Goal: Task Accomplishment & Management: Complete application form

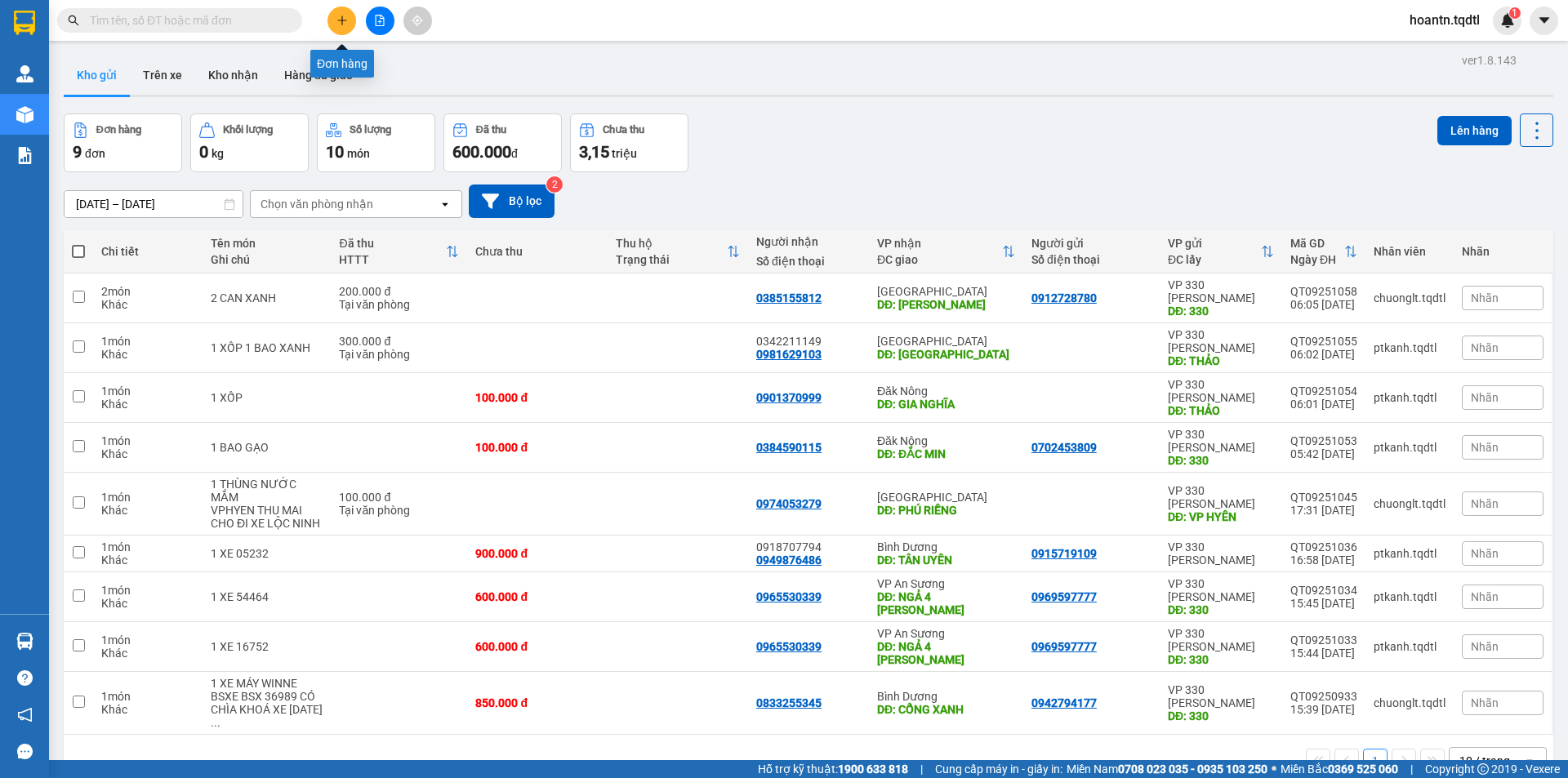
click at [343, 20] on icon "plus" at bounding box center [343, 21] width 12 height 12
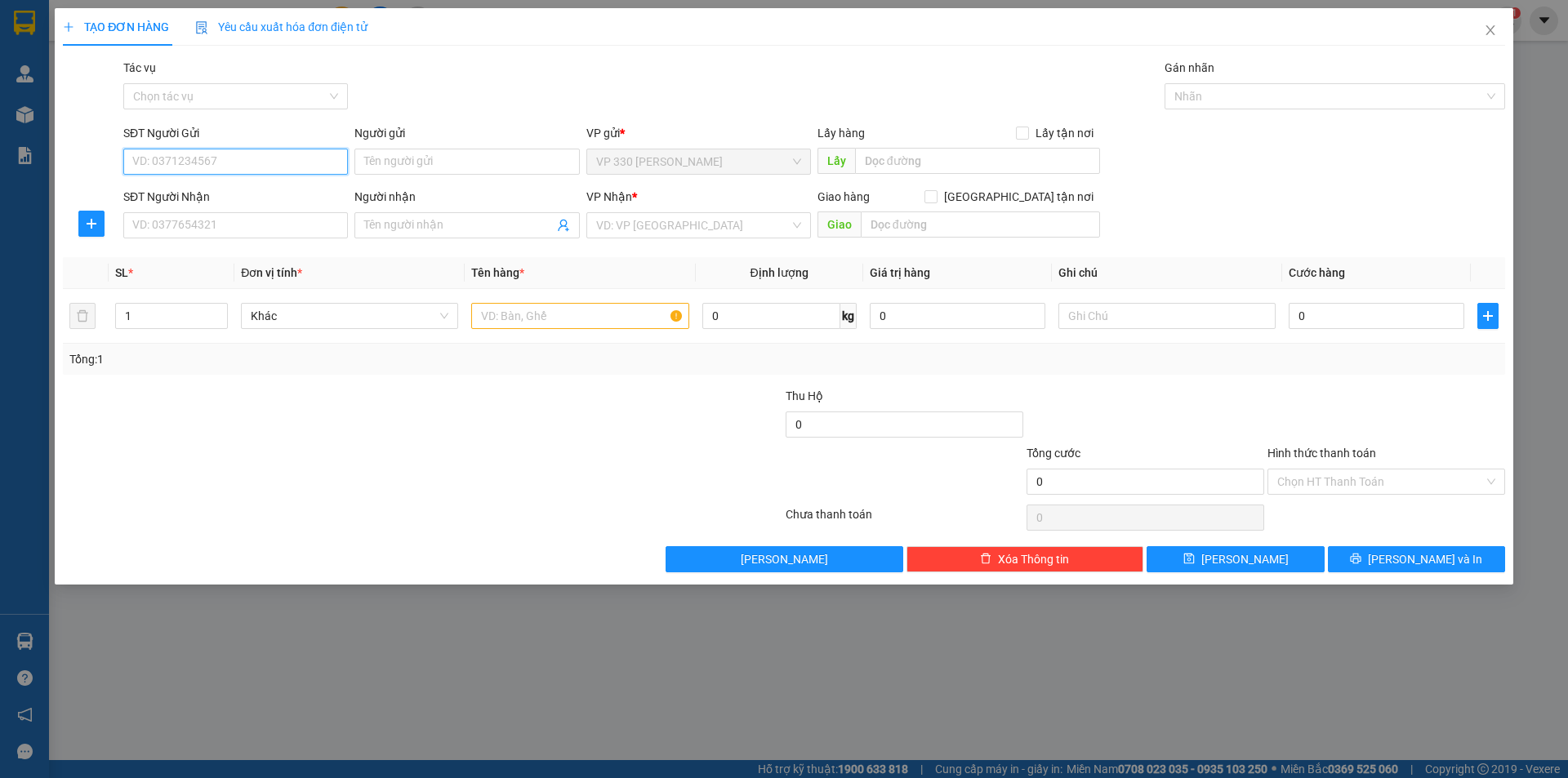
click at [216, 149] on input "SĐT Người Gửi" at bounding box center [235, 162] width 224 height 26
type input "0978081000"
click at [258, 222] on input "SĐT Người Nhận" at bounding box center [235, 225] width 224 height 26
type input "0382571536"
click at [902, 164] on input "text" at bounding box center [978, 161] width 245 height 26
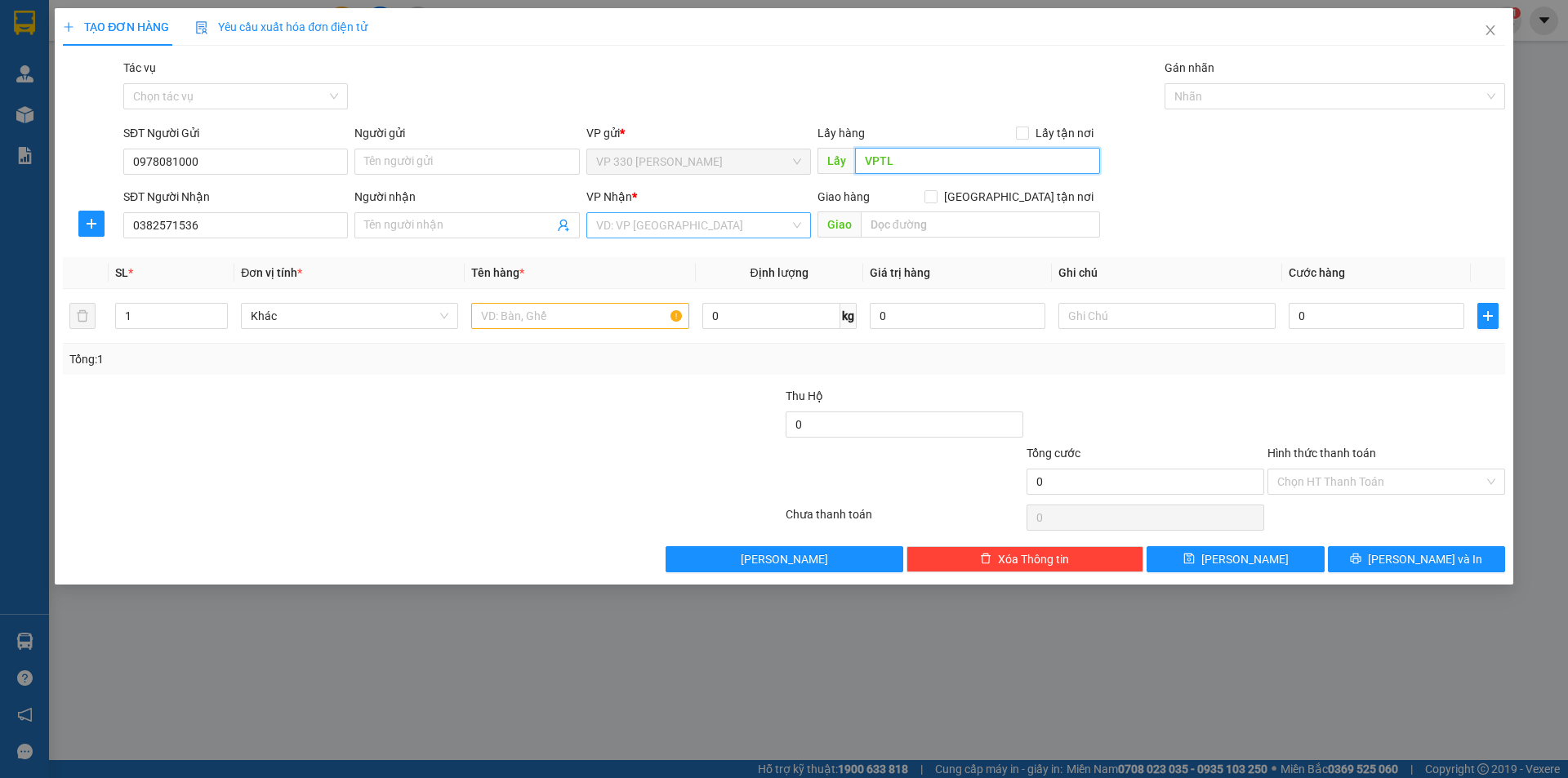
type input "VPTL"
click at [683, 225] on input "search" at bounding box center [693, 225] width 194 height 25
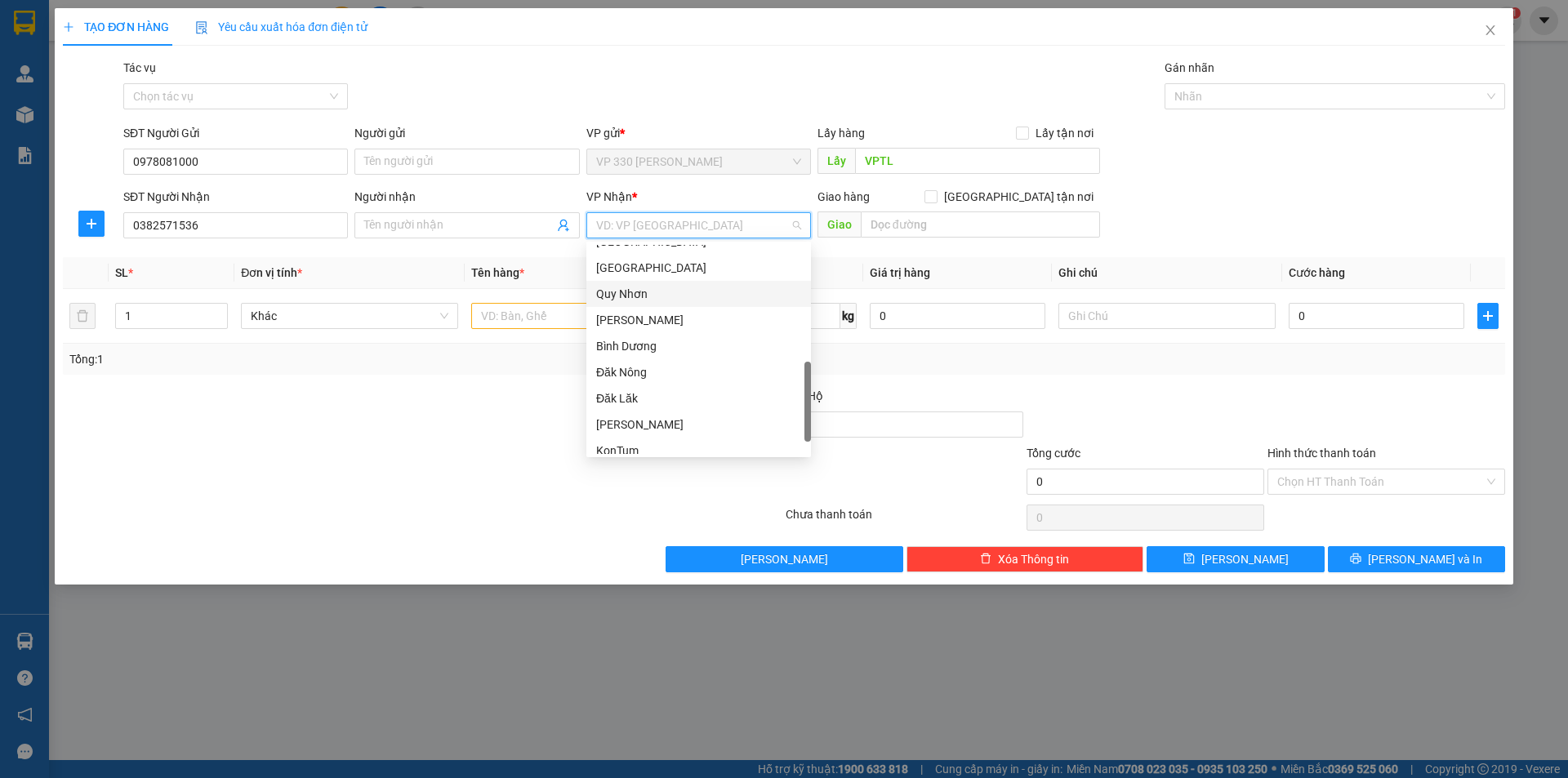
scroll to position [464, 0]
click at [631, 287] on div "Bình Dương" at bounding box center [699, 290] width 205 height 18
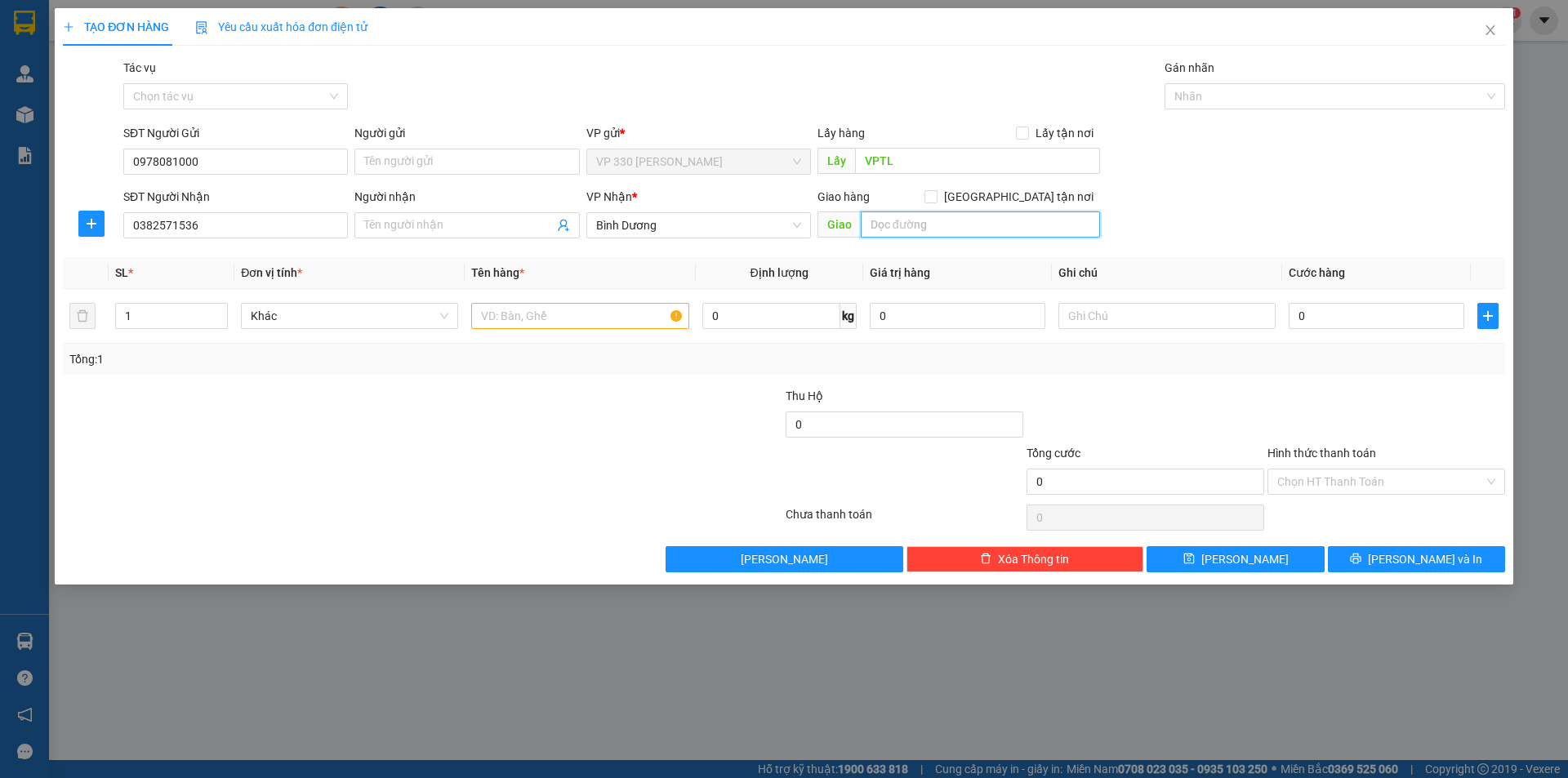
click at [932, 219] on input "text" at bounding box center [980, 224] width 239 height 26
type input "DI"
click at [776, 695] on div "TẠO ĐƠN HÀNG Yêu cầu xuất hóa đơn điện tử Transit Pickup Surcharge Ids Transit …" at bounding box center [784, 389] width 1568 height 778
click at [1485, 29] on icon "close" at bounding box center [1490, 30] width 13 height 13
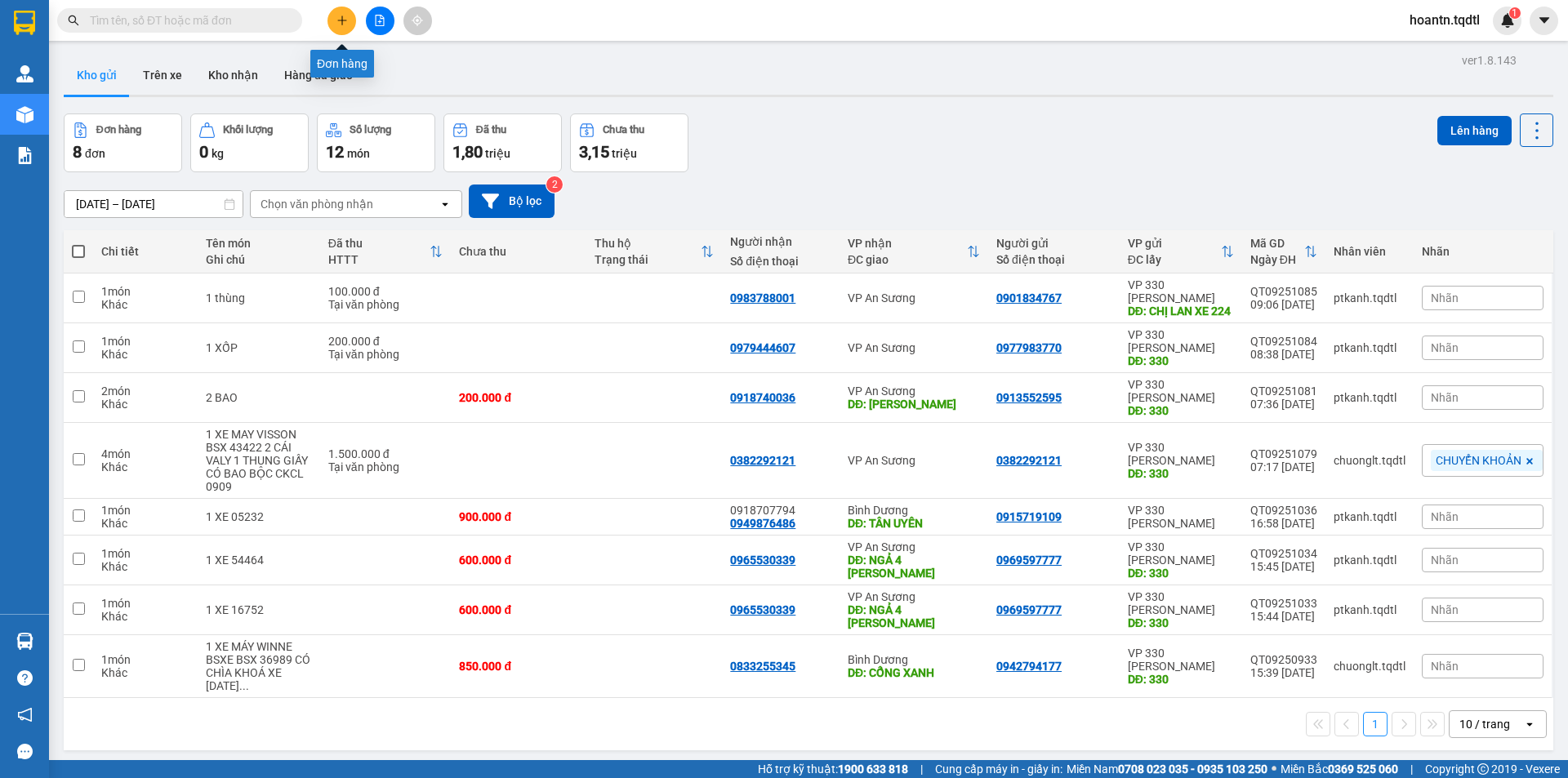
click at [341, 21] on icon "plus" at bounding box center [342, 20] width 9 height 1
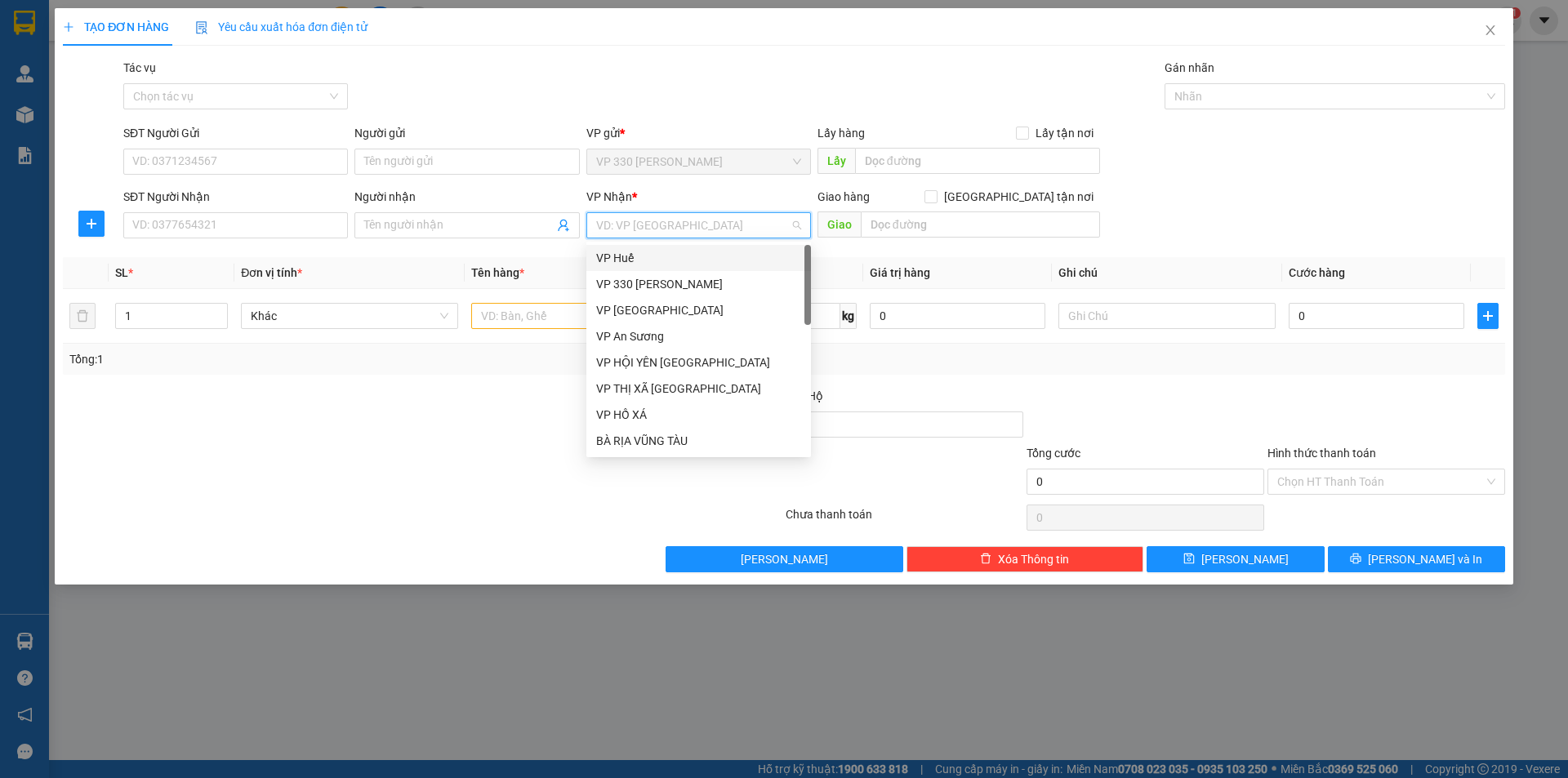
click at [679, 230] on input "search" at bounding box center [693, 225] width 194 height 25
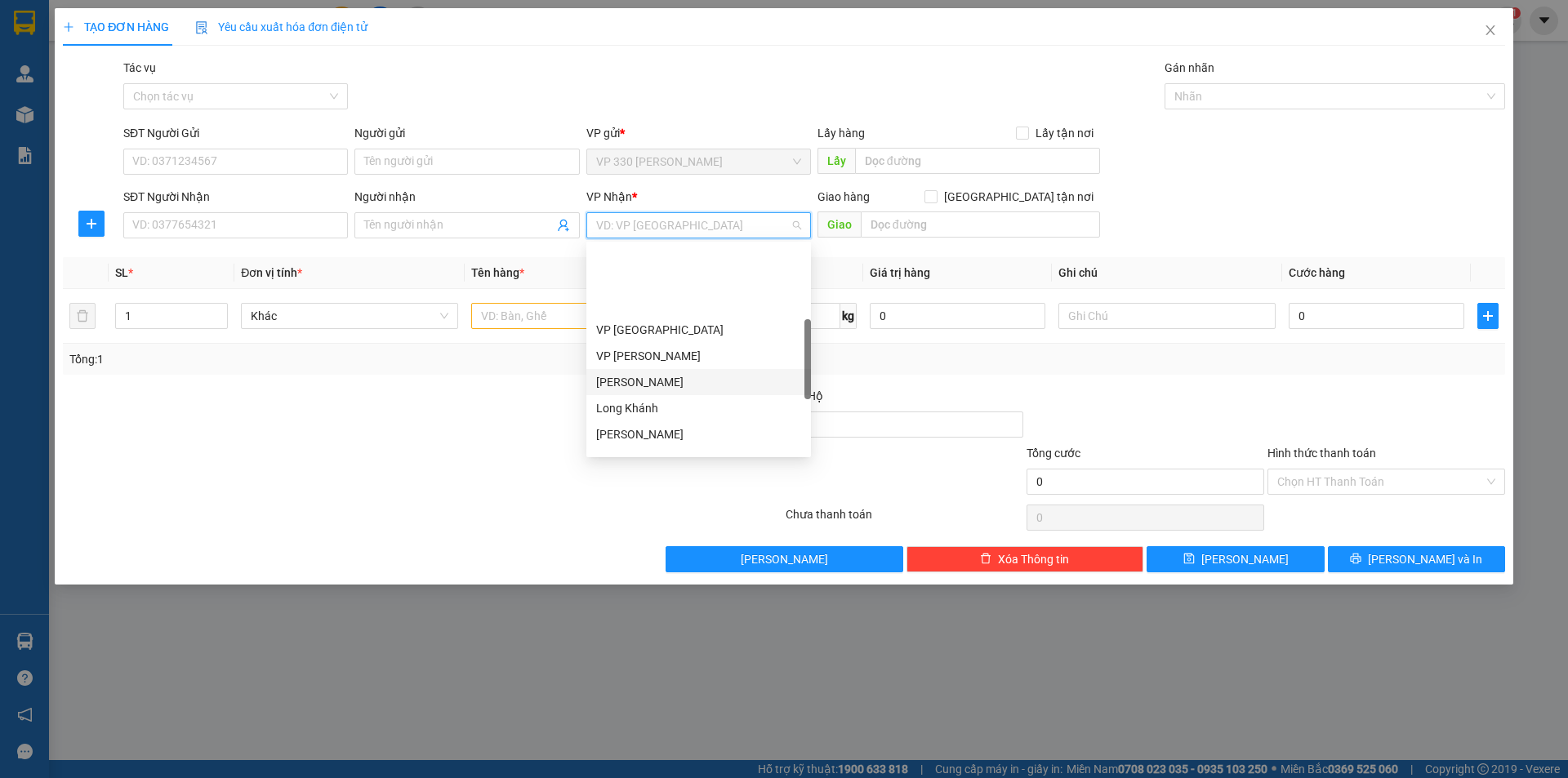
scroll to position [327, 0]
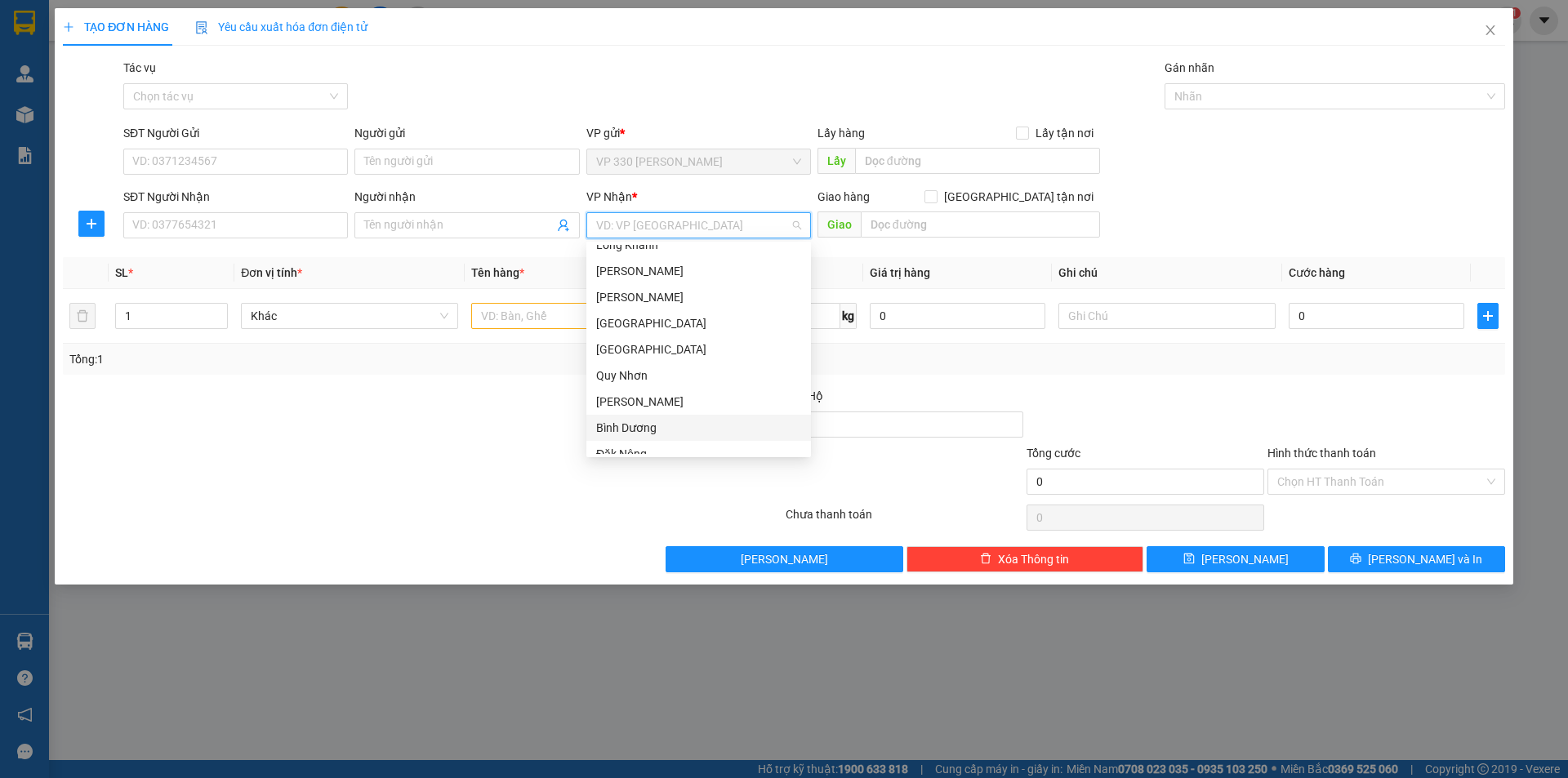
click at [626, 428] on div "Bình Dương" at bounding box center [699, 428] width 205 height 18
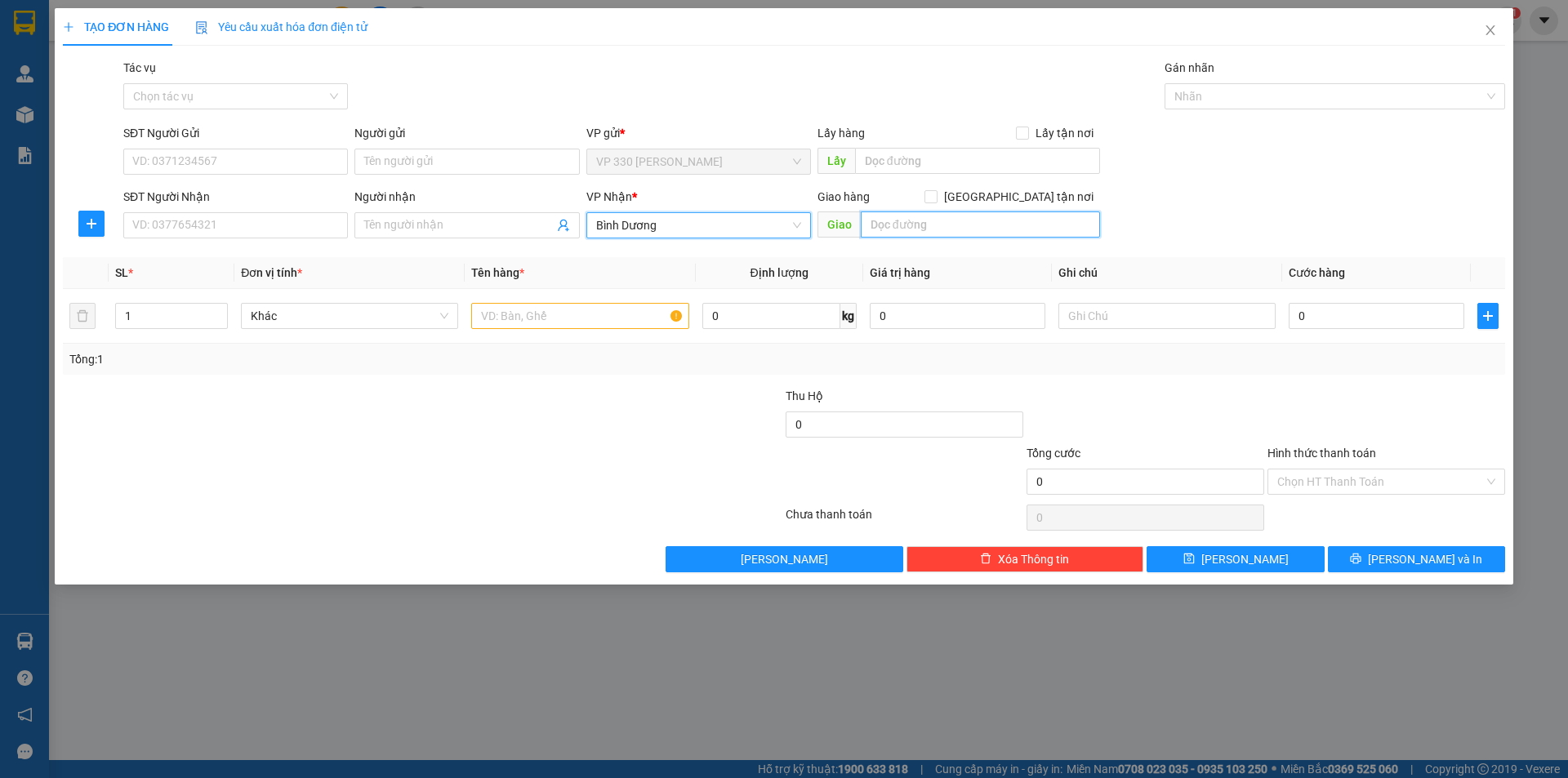
click at [928, 226] on input "text" at bounding box center [980, 224] width 239 height 26
type input "DĨ AN"
click at [928, 150] on input "text" at bounding box center [978, 161] width 245 height 26
type input "VPTL"
click at [195, 165] on input "SĐT Người Gửi" at bounding box center [235, 162] width 224 height 26
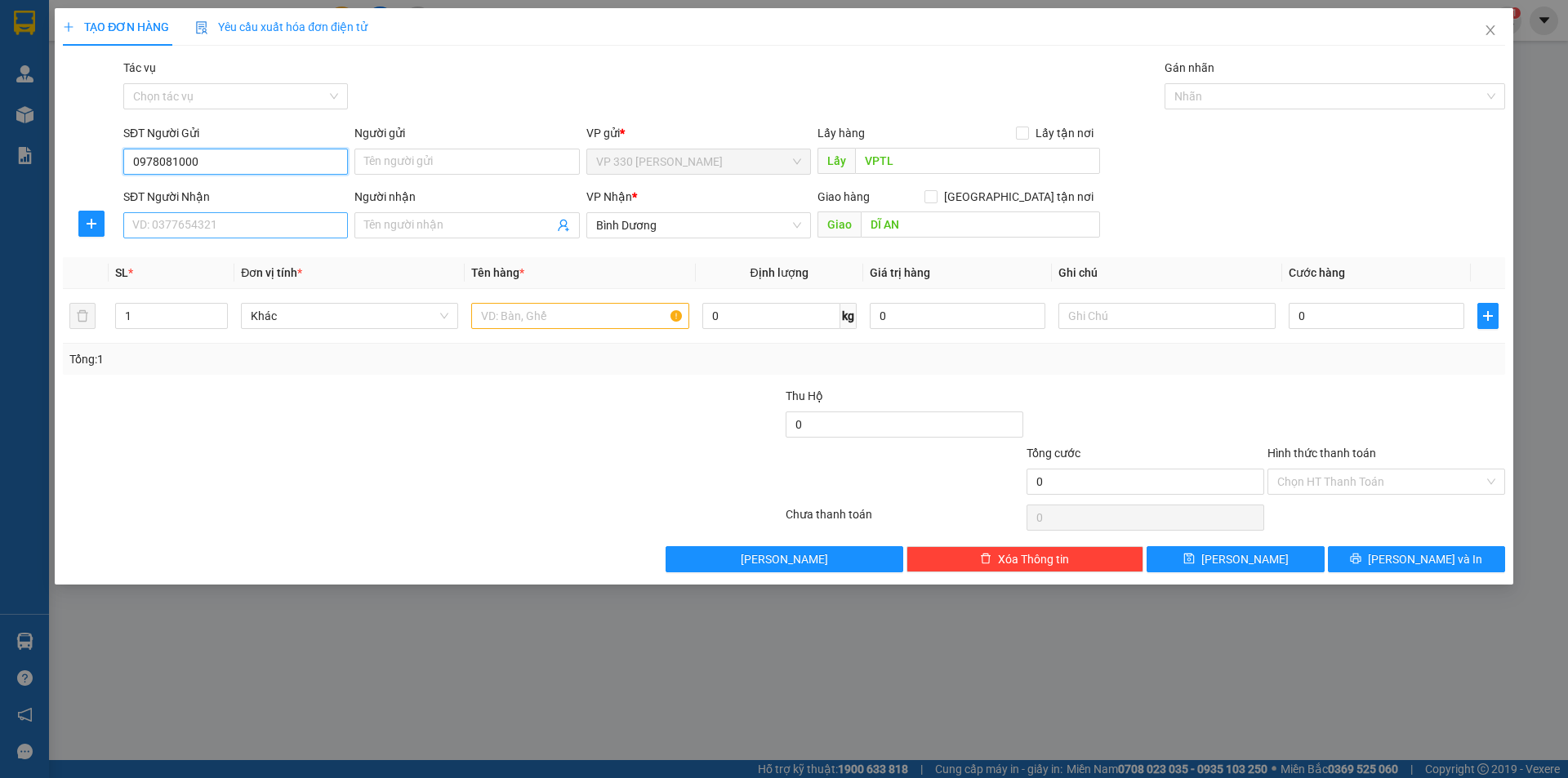
type input "0978081000"
click at [195, 224] on input "SĐT Người Nhận" at bounding box center [235, 225] width 224 height 26
type input "0382571536"
click at [510, 319] on input "text" at bounding box center [580, 316] width 217 height 26
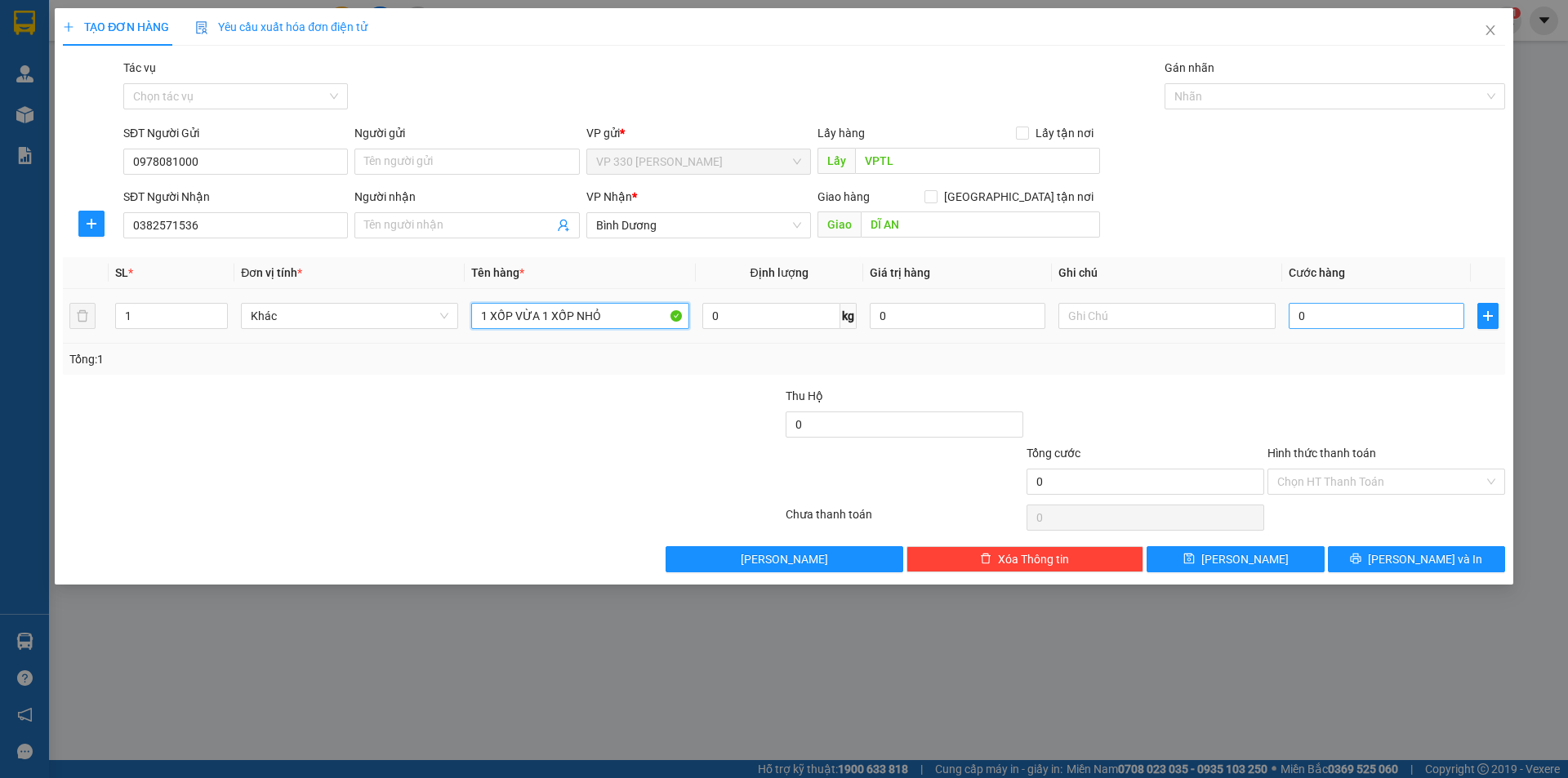
type input "1 XỐP VỪA 1 XỐP NHỎ"
click at [1333, 316] on input "0" at bounding box center [1376, 316] width 176 height 26
type input "2"
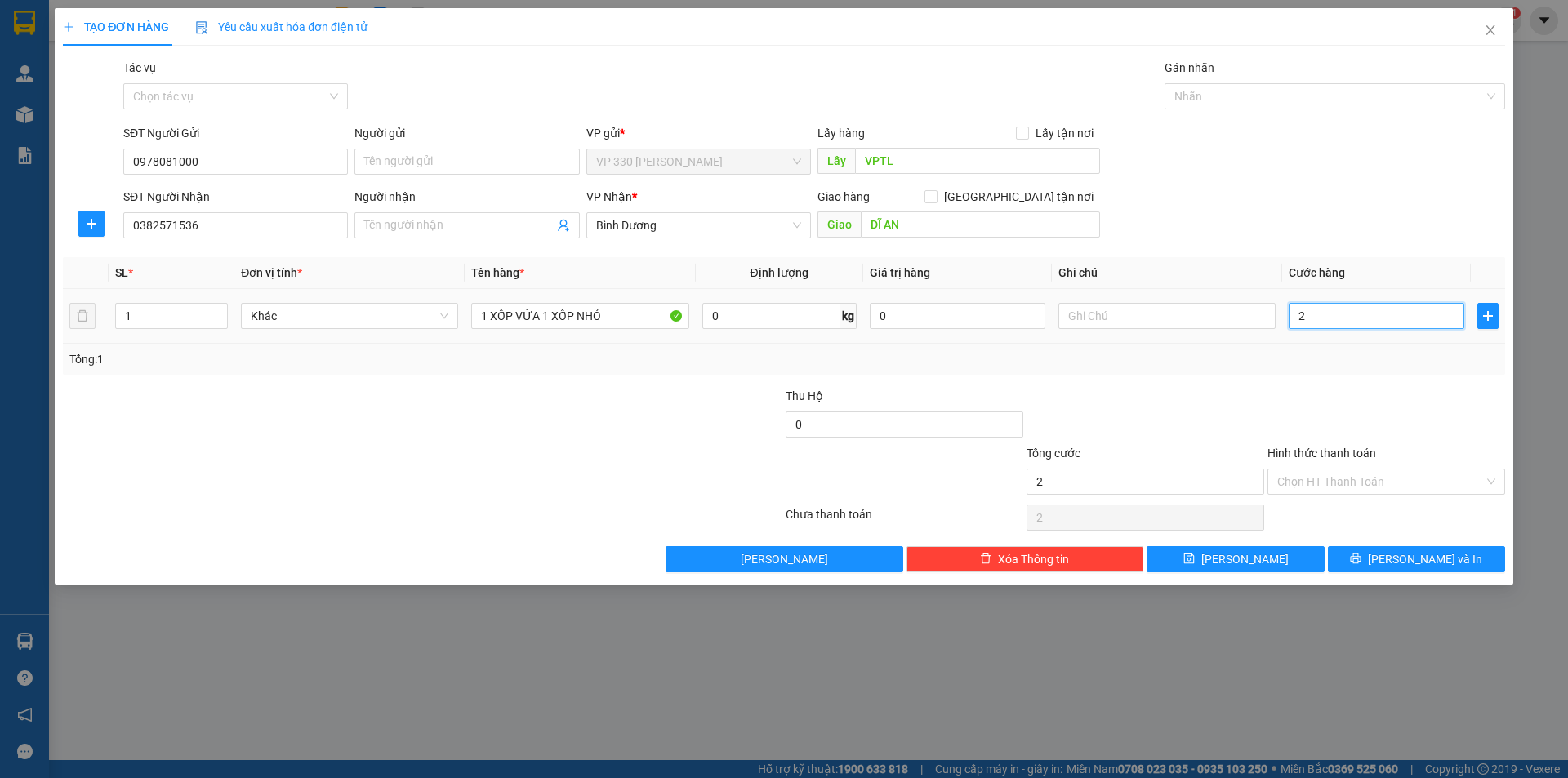
type input "20"
type input "200"
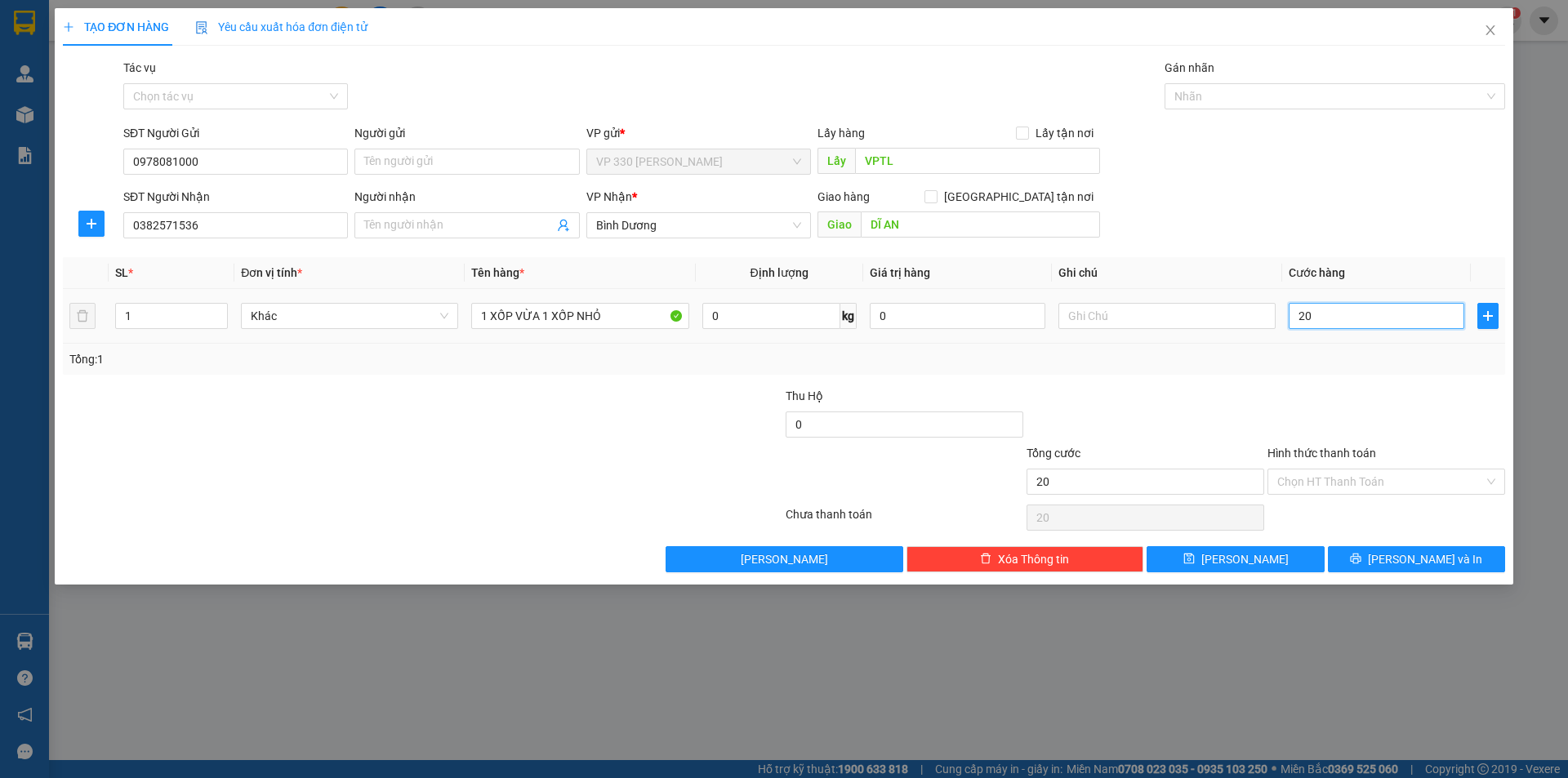
type input "200"
type input "200.000"
click at [1351, 474] on input "Hình thức thanh toán" at bounding box center [1379, 481] width 206 height 25
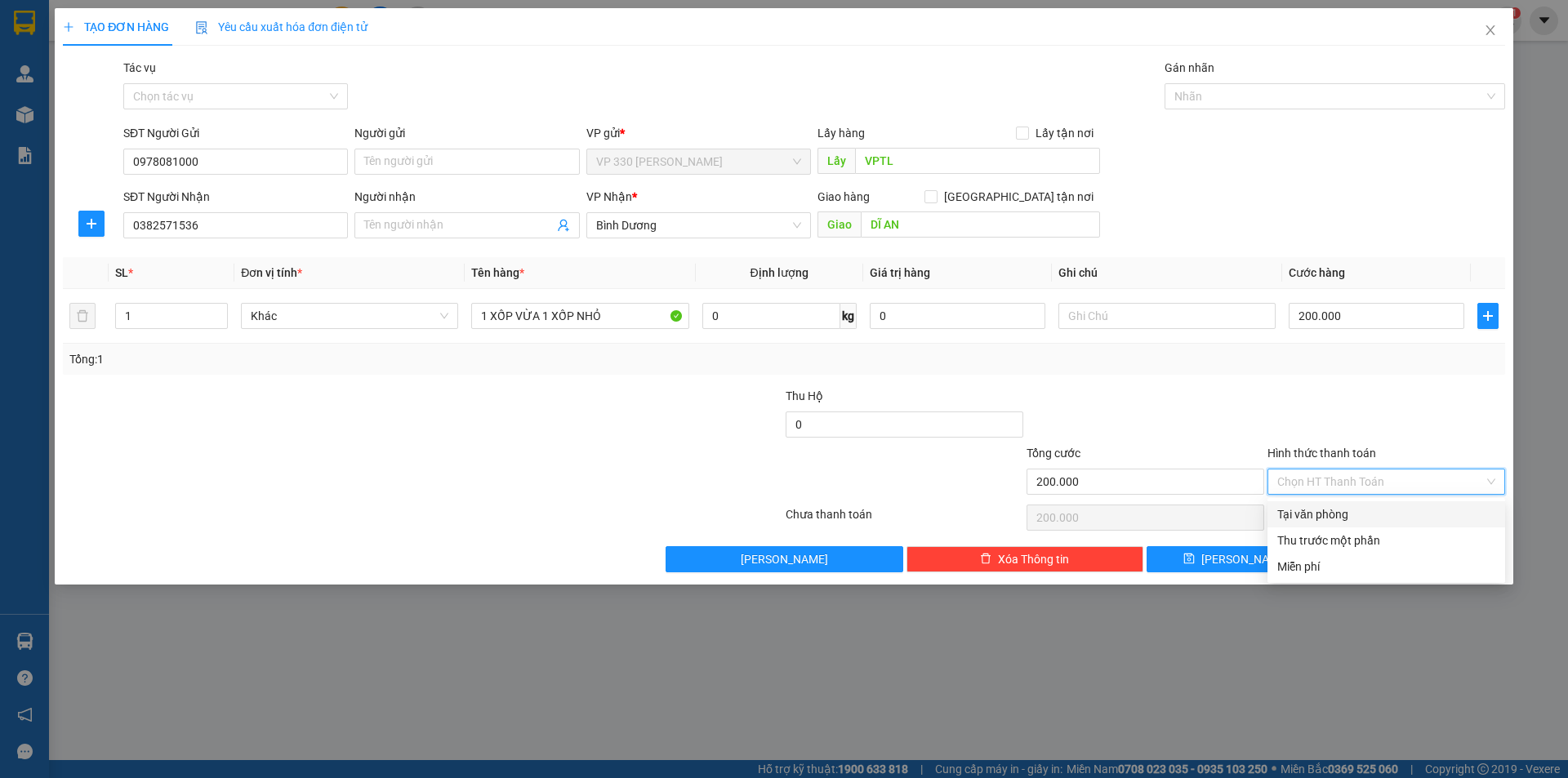
click at [1354, 519] on div "Tại văn phòng" at bounding box center [1385, 514] width 218 height 18
type input "0"
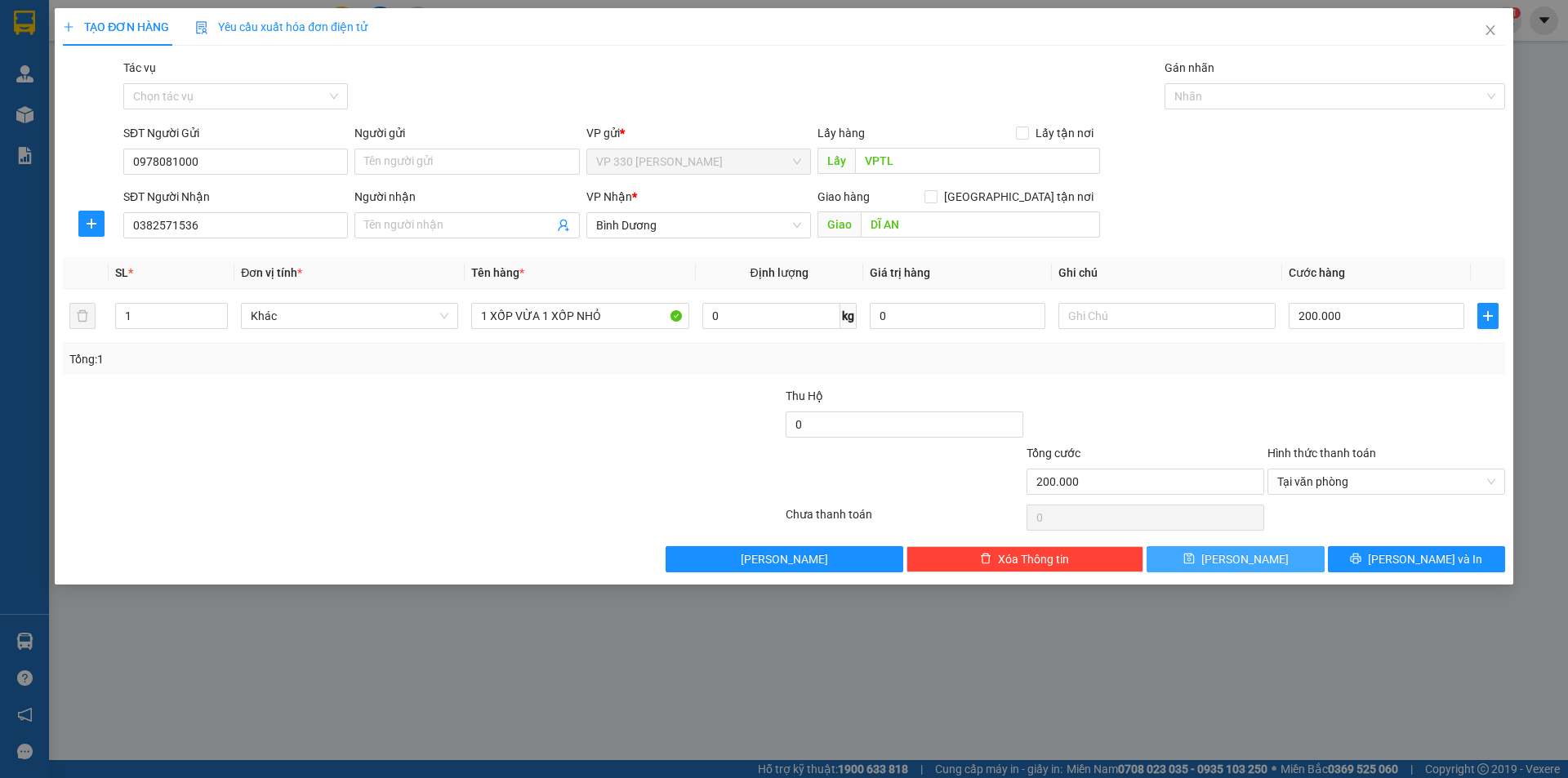
click at [1207, 558] on button "[PERSON_NAME]" at bounding box center [1234, 559] width 177 height 26
type input "0"
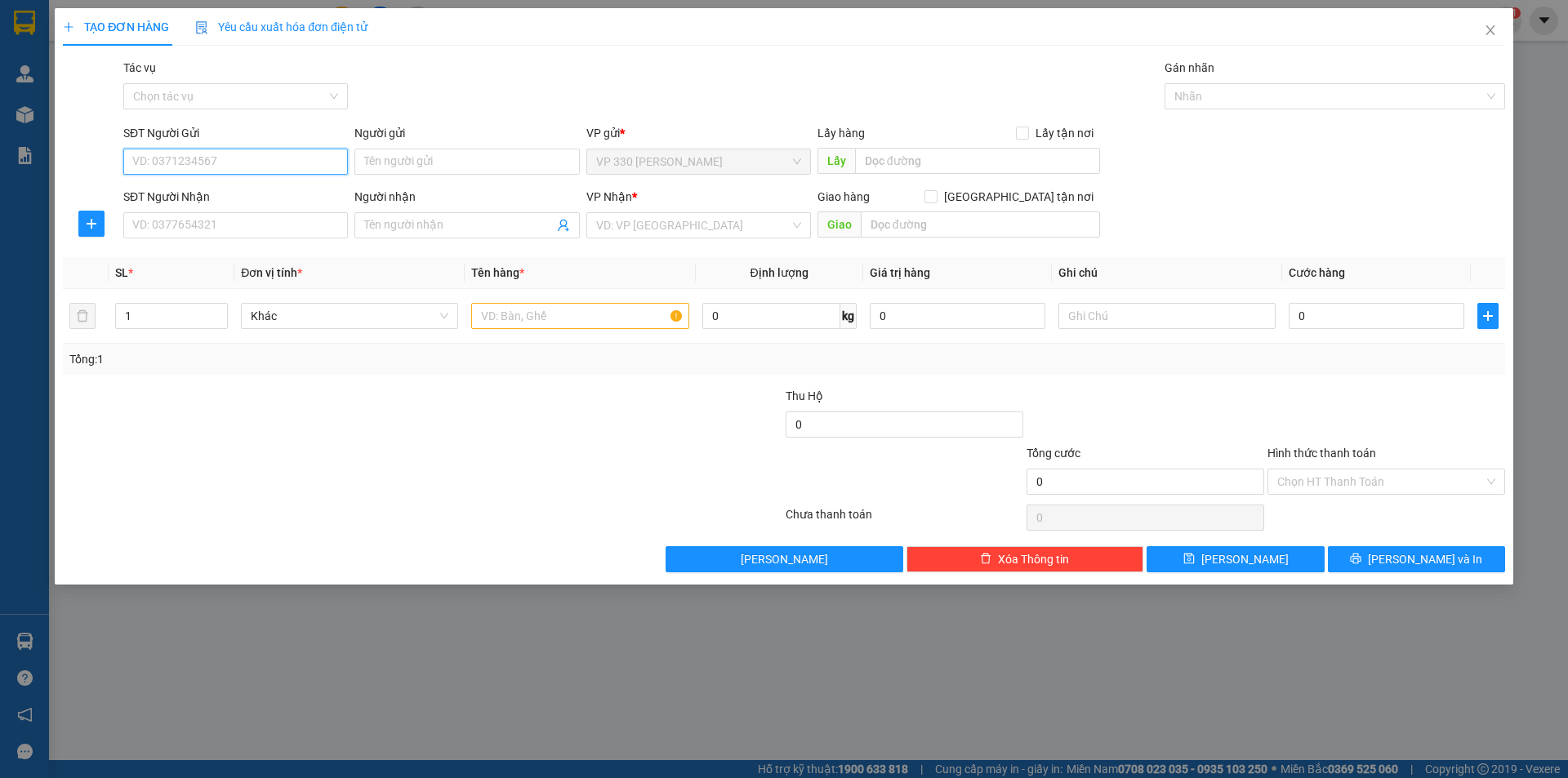
click at [269, 157] on input "SĐT Người Gửi" at bounding box center [235, 162] width 224 height 26
type input "0384312199"
click at [272, 219] on input "SĐT Người Nhận" at bounding box center [235, 225] width 224 height 26
type input "0369151215"
click at [766, 223] on input "search" at bounding box center [693, 225] width 194 height 25
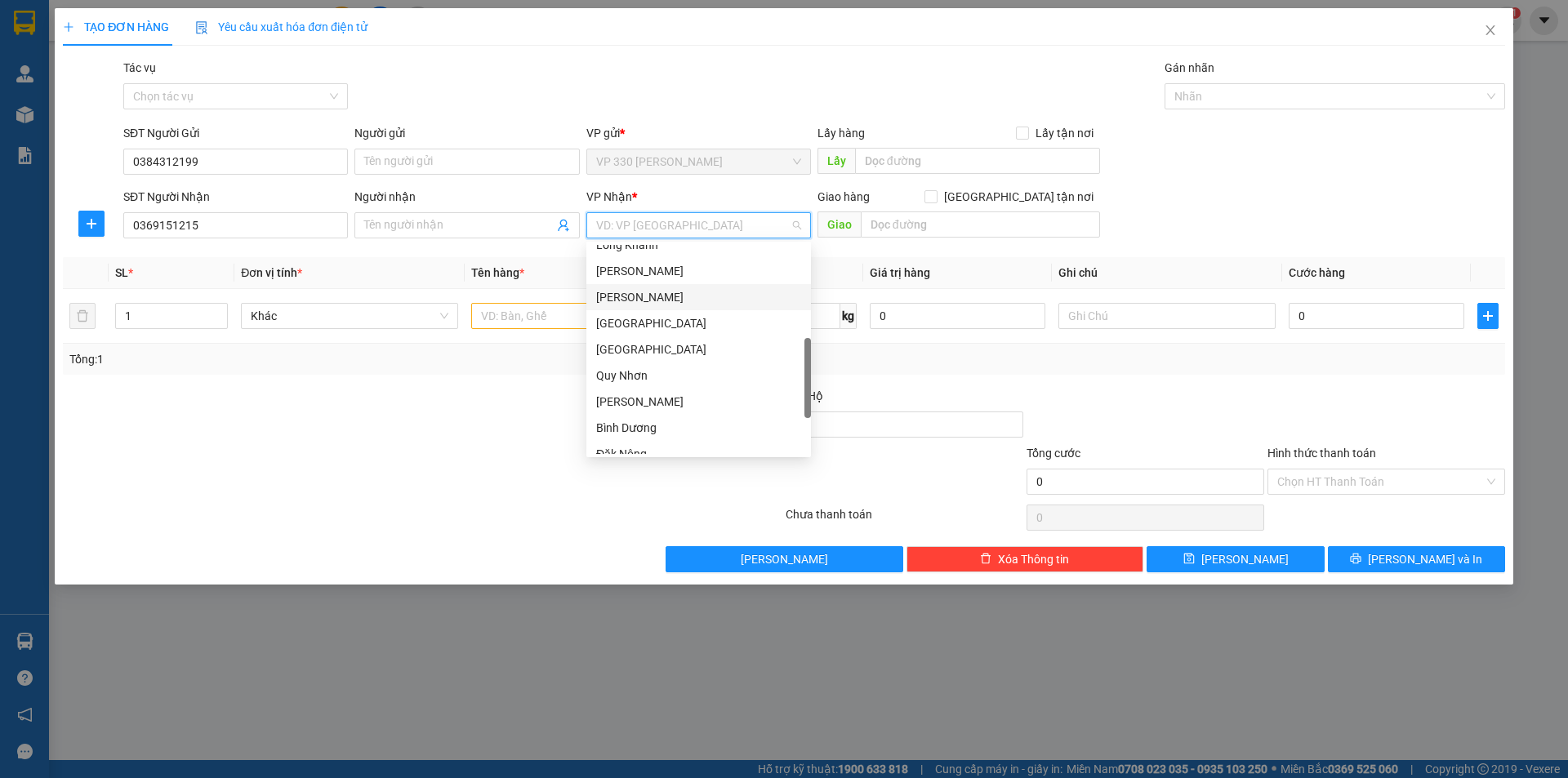
scroll to position [0, 0]
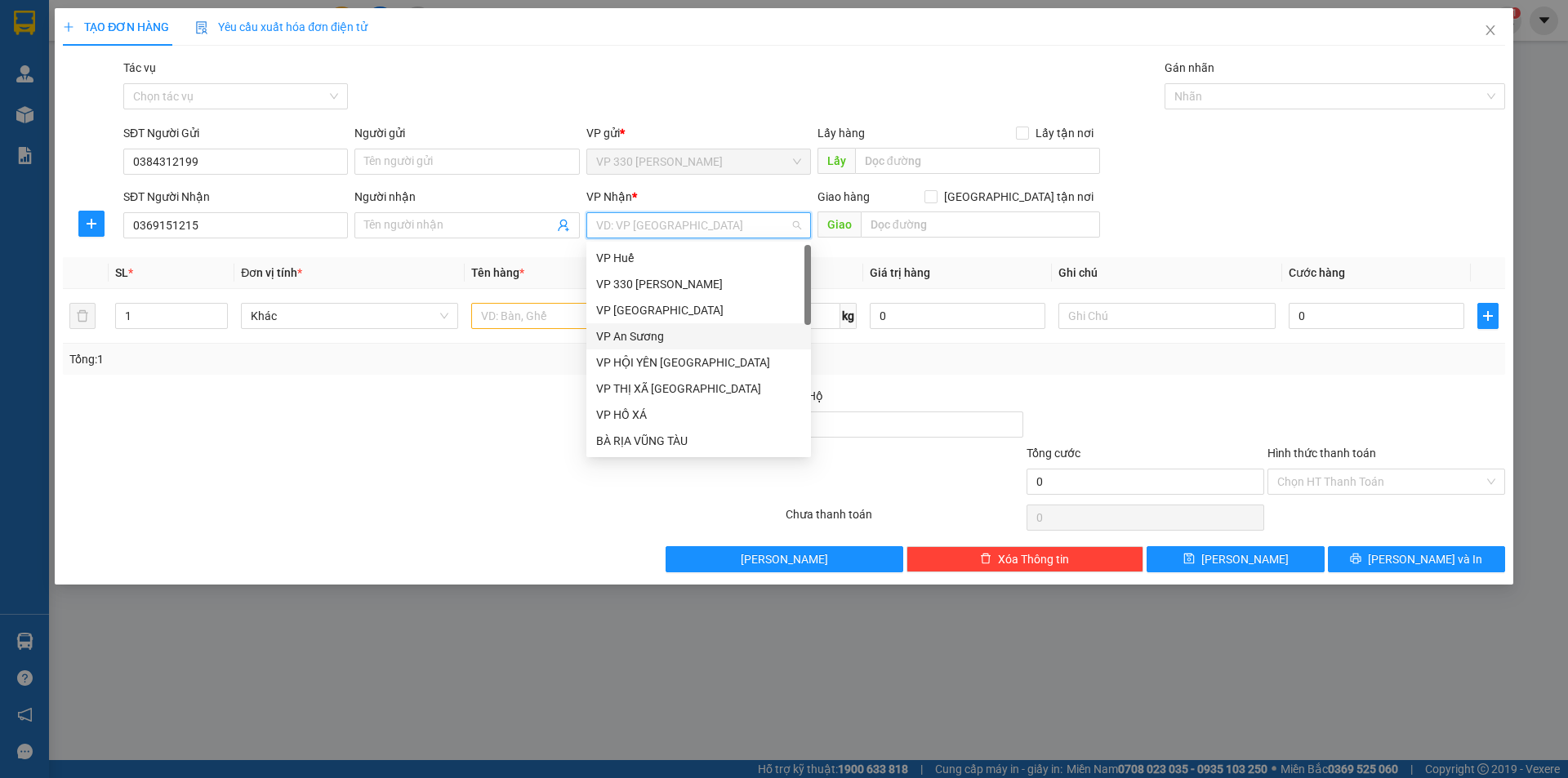
click at [641, 335] on div "VP An Sương" at bounding box center [699, 337] width 205 height 18
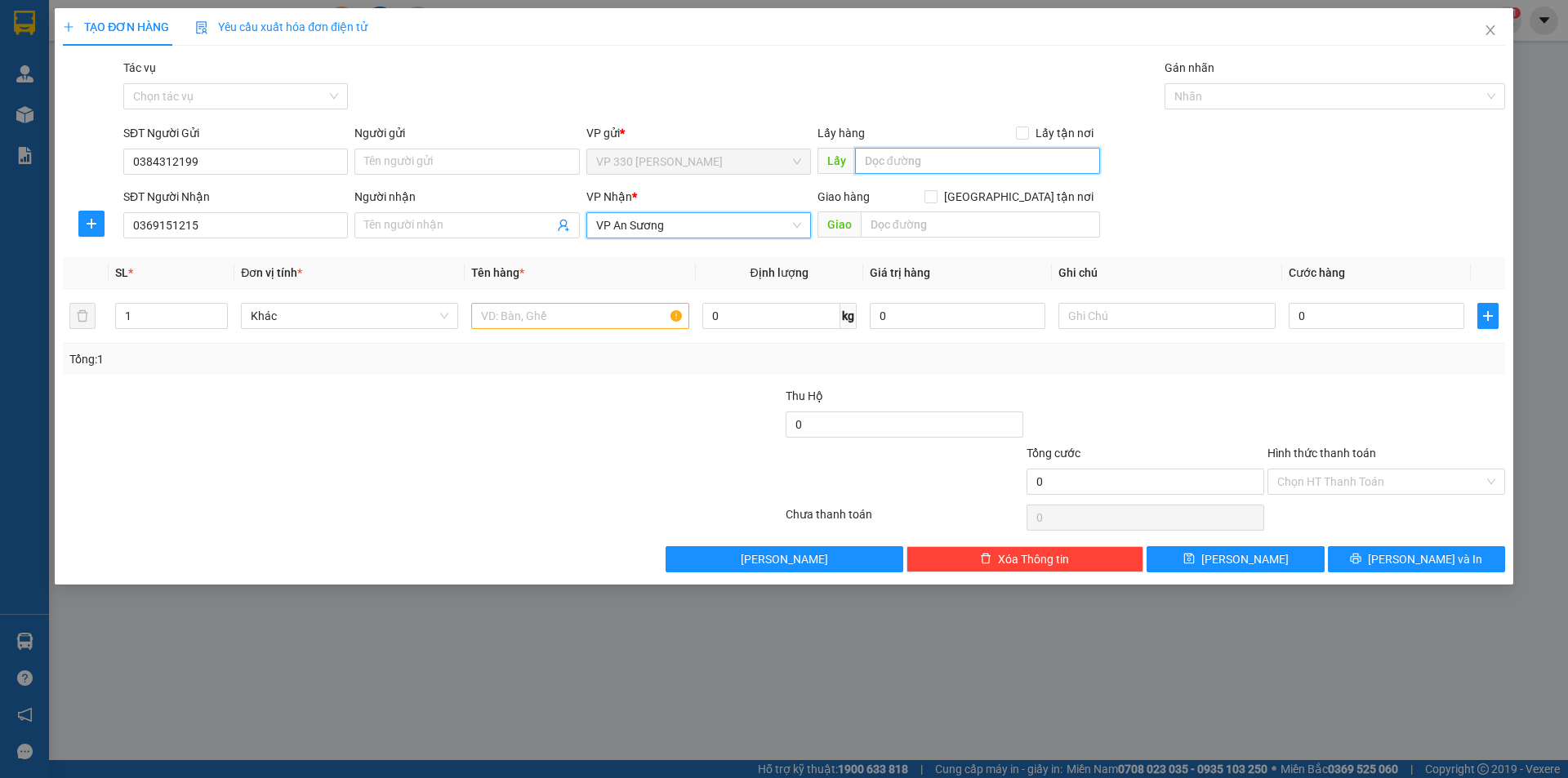
click at [908, 163] on input "text" at bounding box center [978, 161] width 245 height 26
type input "VPTL"
click at [591, 315] on input "text" at bounding box center [580, 316] width 217 height 26
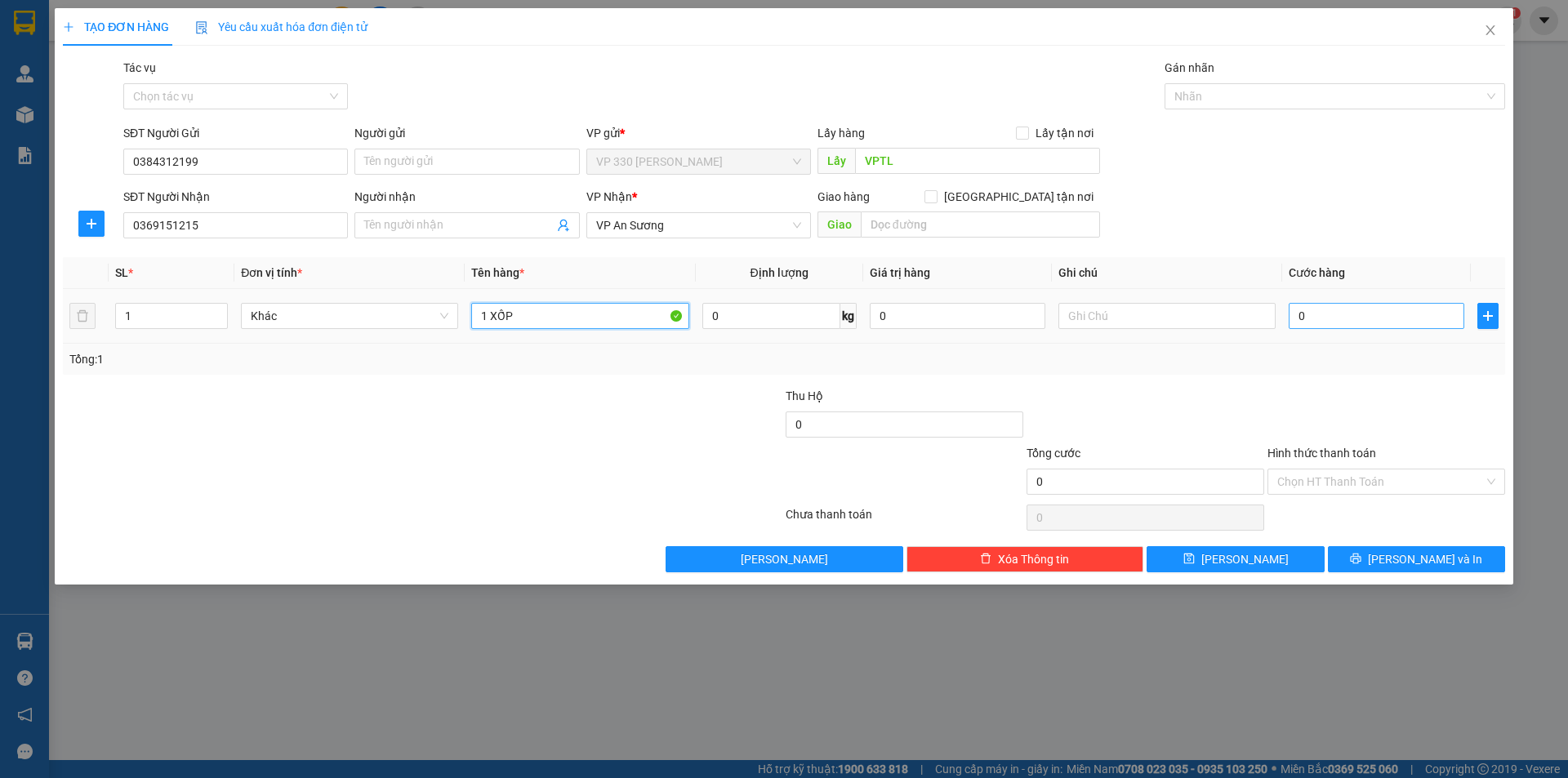
type input "1 XỐP"
click at [1359, 314] on input "0" at bounding box center [1376, 316] width 176 height 26
type input "1"
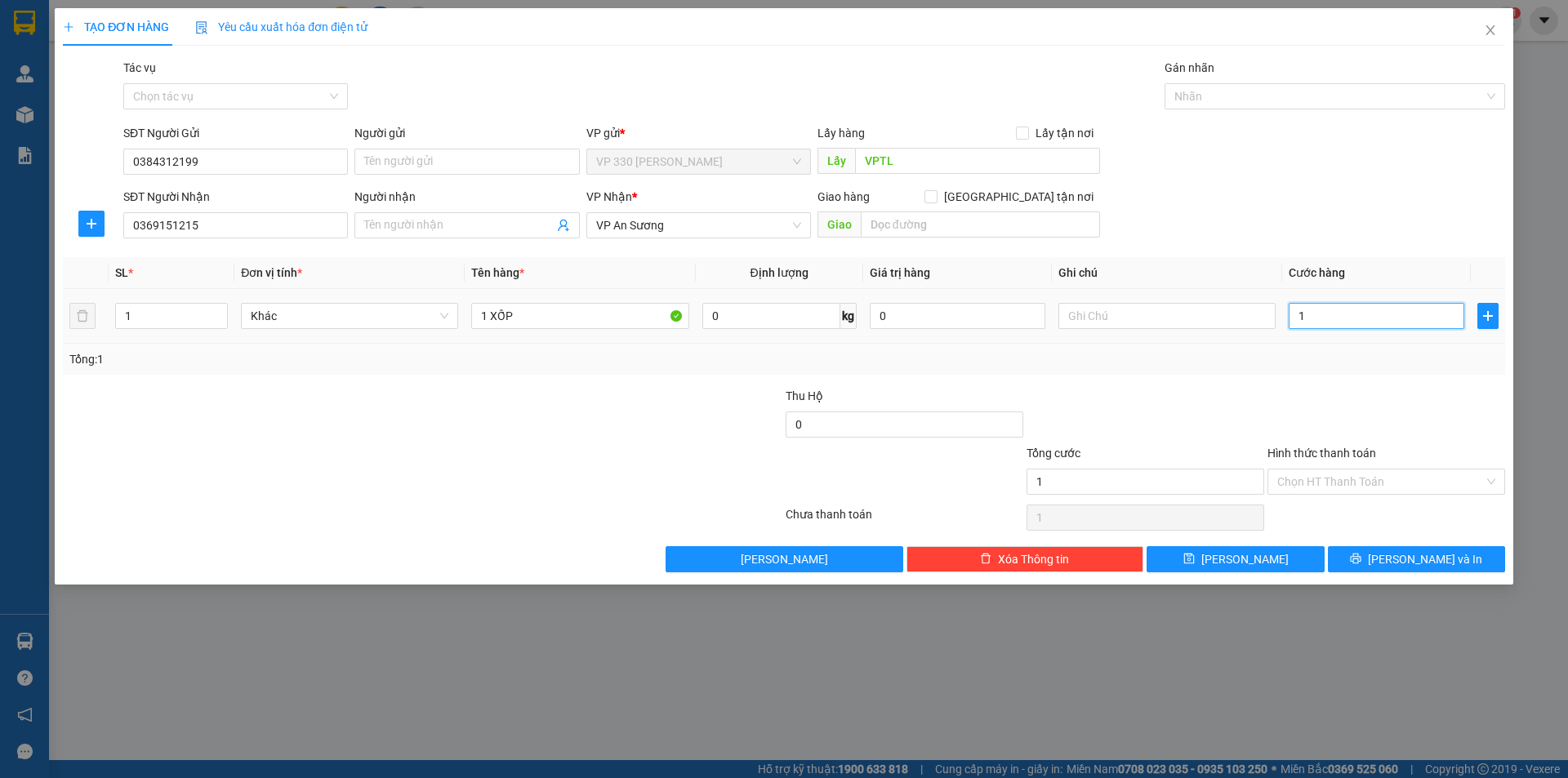
type input "15"
type input "150"
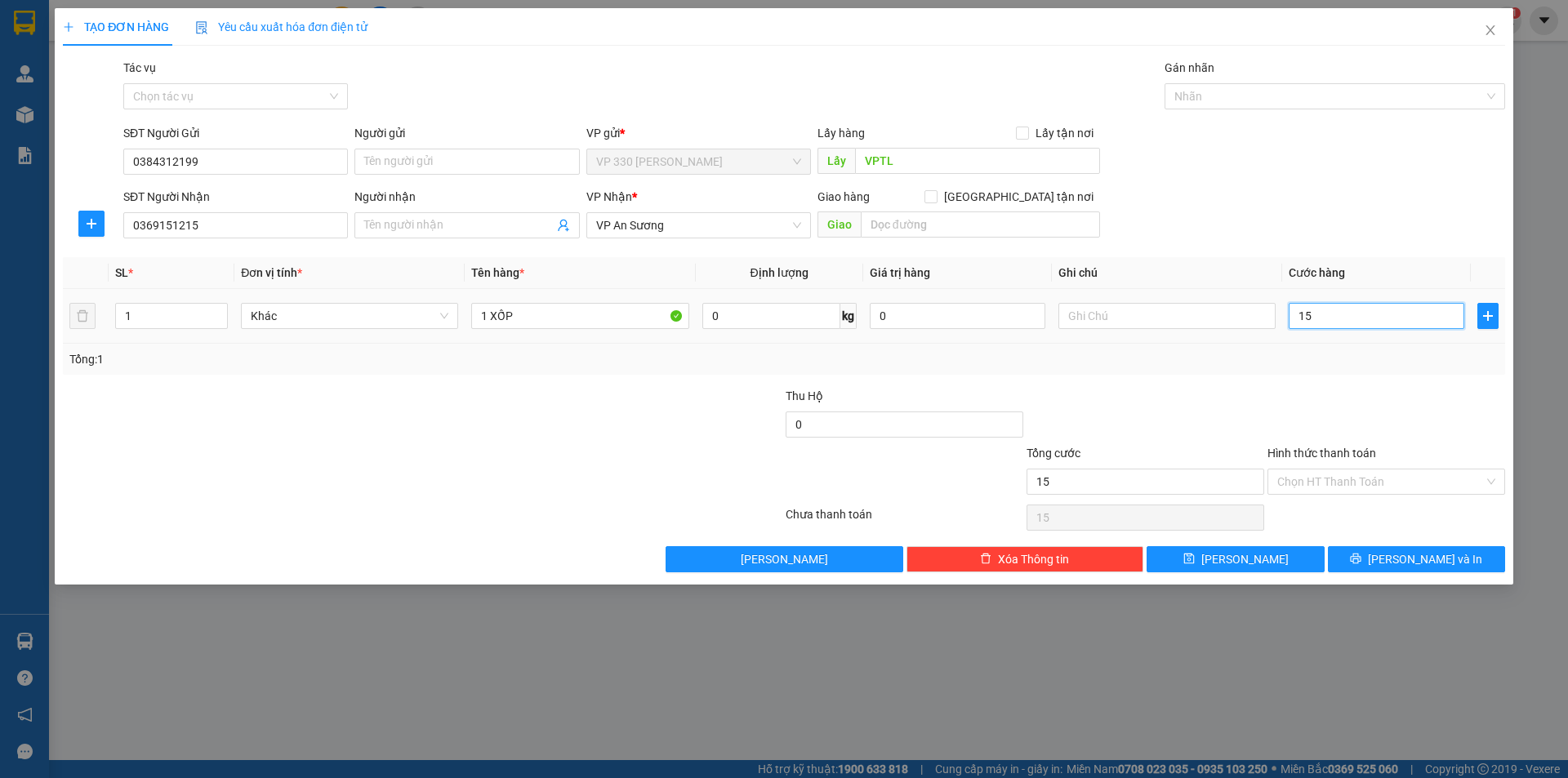
type input "150"
type input "150.000"
click at [1259, 568] on button "[PERSON_NAME]" at bounding box center [1234, 559] width 177 height 26
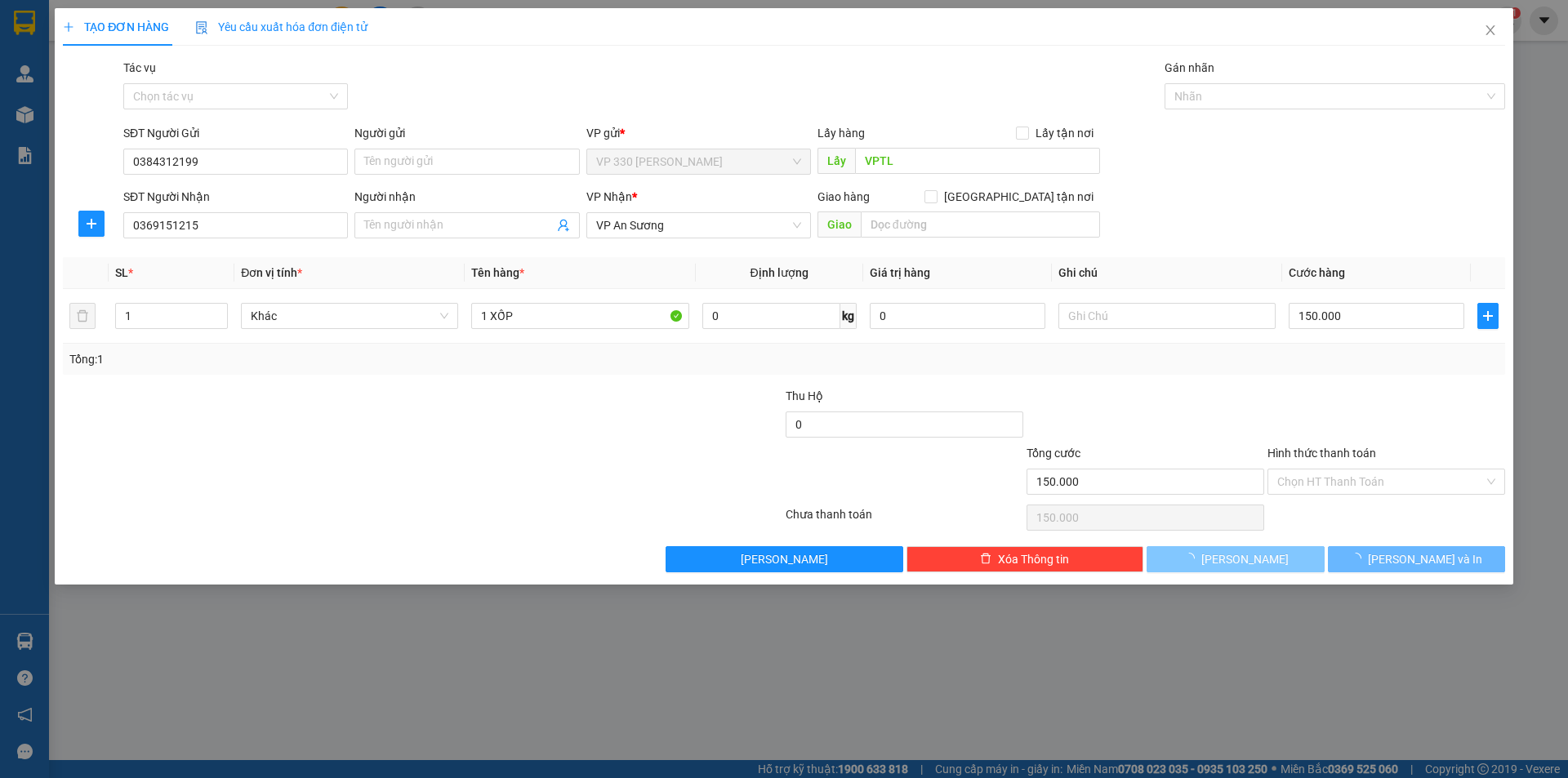
type input "0"
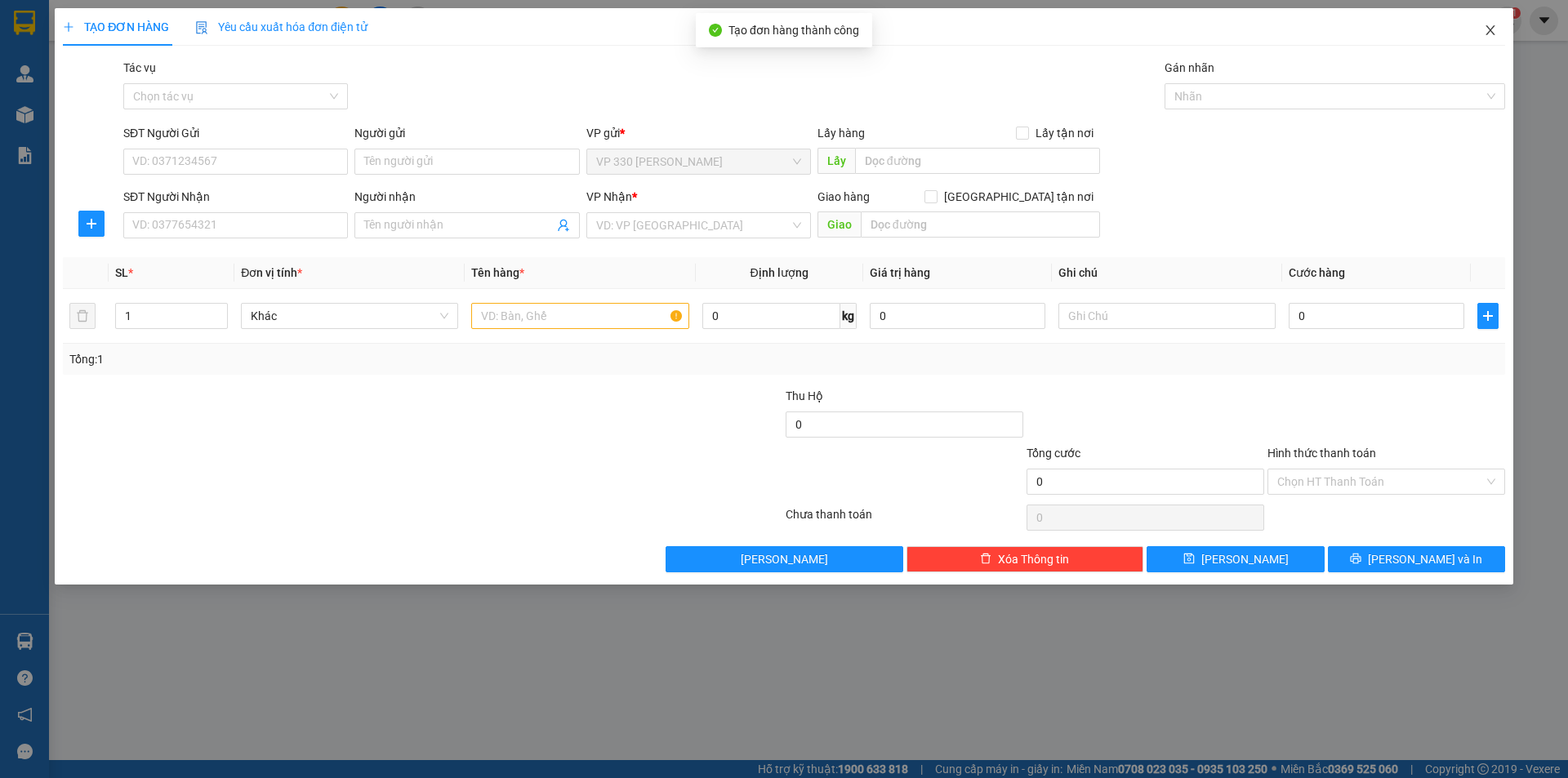
click at [1493, 30] on icon "close" at bounding box center [1490, 30] width 13 height 13
